Goal: Find specific page/section: Find specific page/section

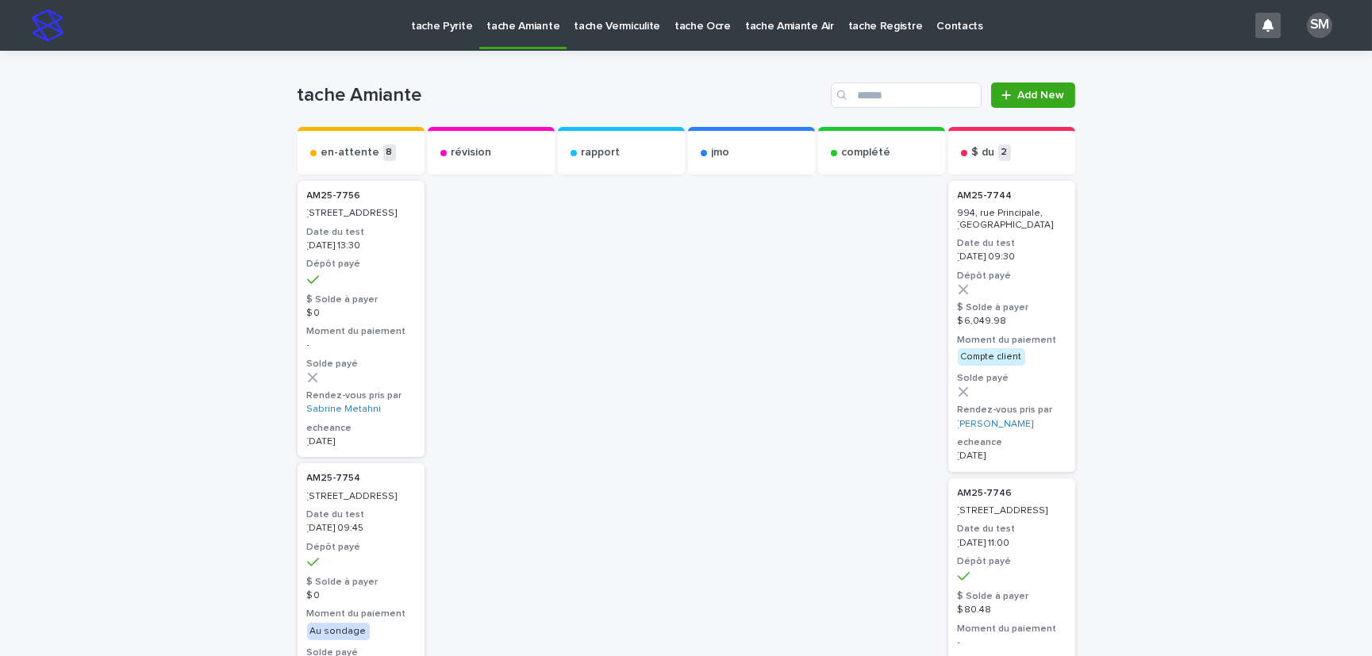
click at [441, 20] on p "tache Pyrite" at bounding box center [441, 16] width 61 height 33
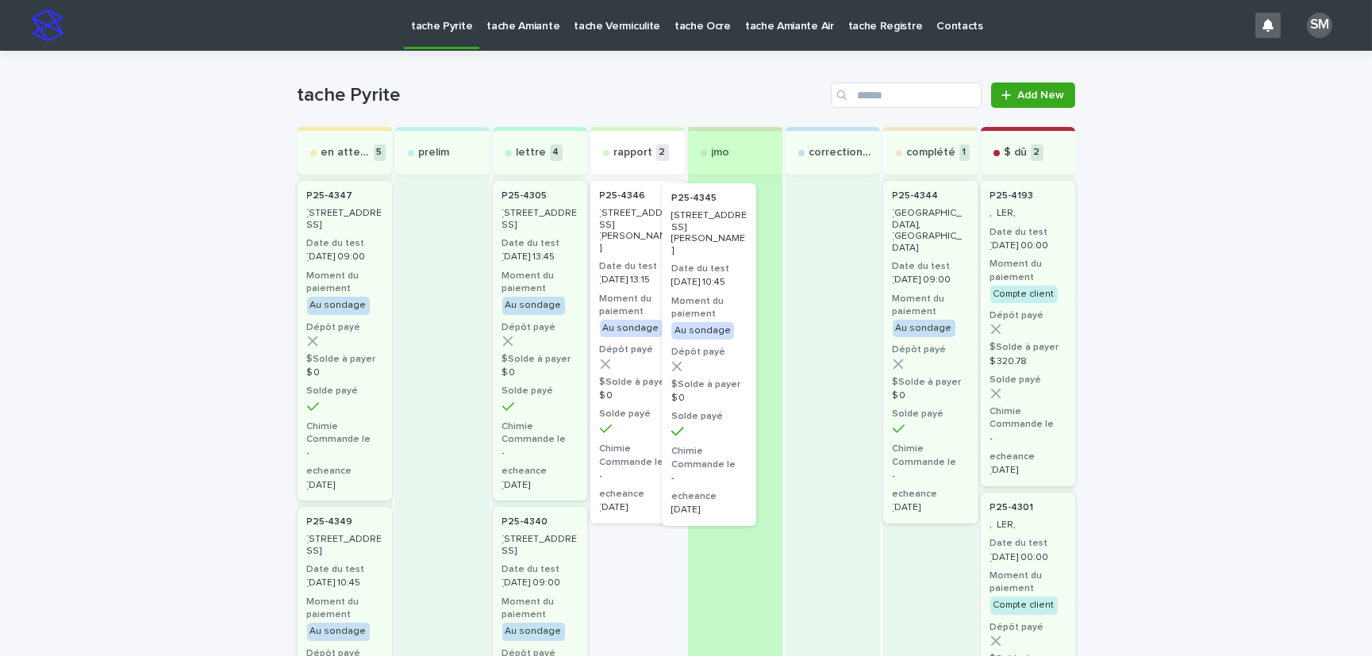
drag, startPoint x: 621, startPoint y: 234, endPoint x: 724, endPoint y: 226, distance: 102.7
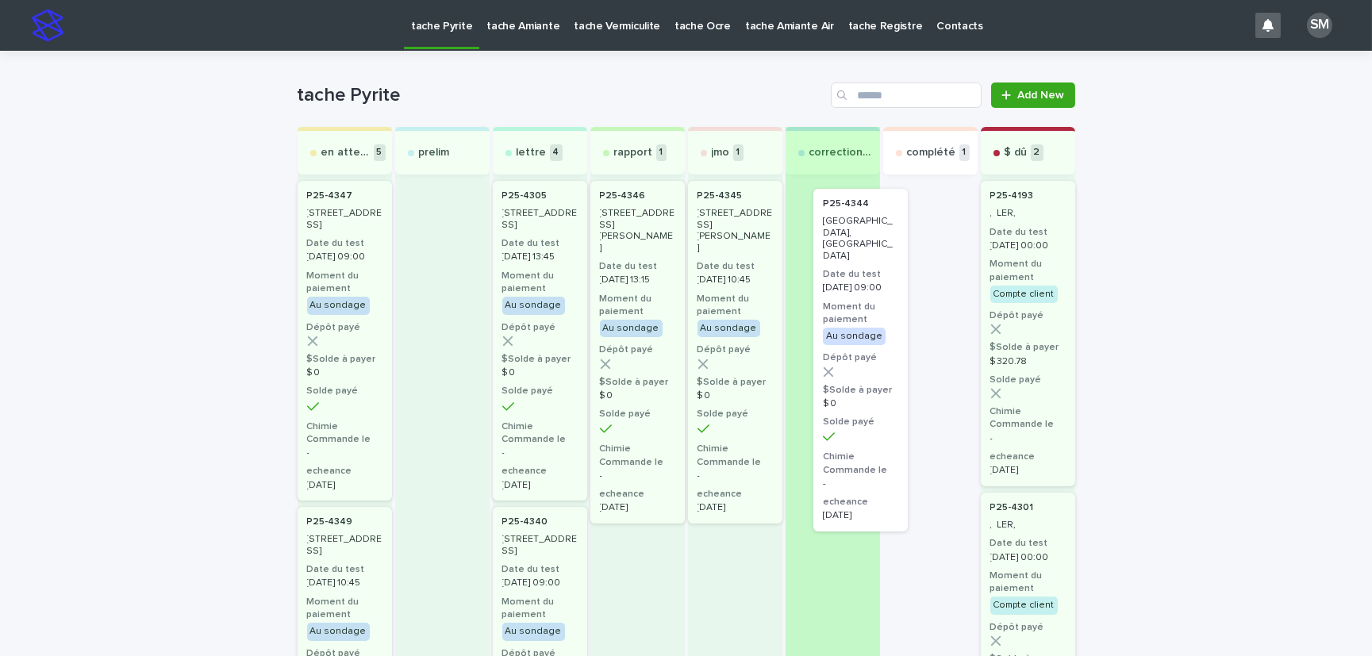
drag, startPoint x: 917, startPoint y: 240, endPoint x: 839, endPoint y: 245, distance: 78.8
